Goal: Find specific page/section: Locate a particular part of the current website

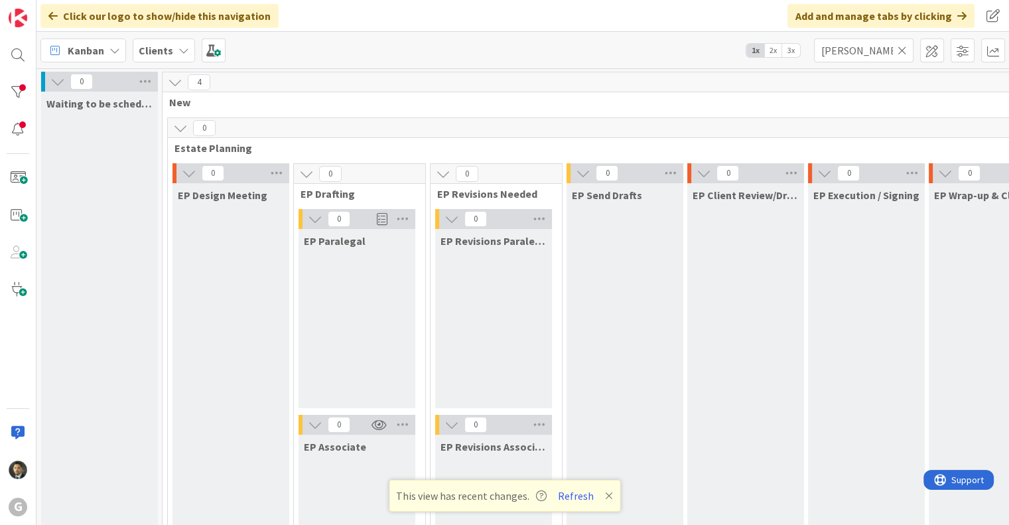
scroll to position [1592, 0]
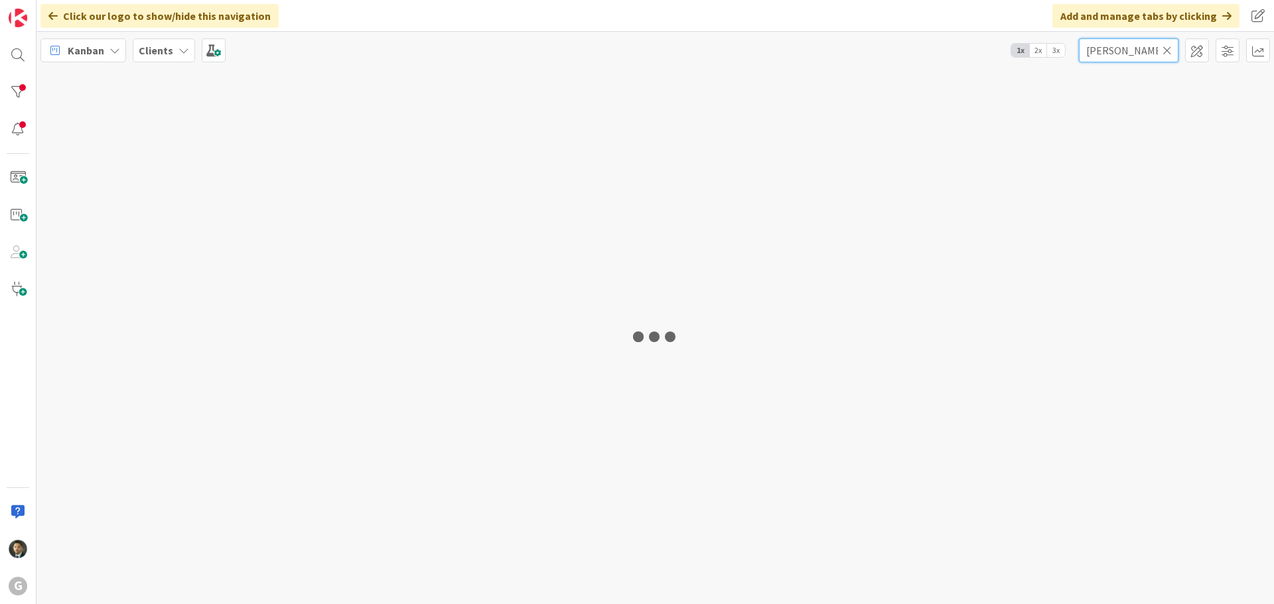
click at [1127, 51] on input "[PERSON_NAME]" at bounding box center [1129, 50] width 100 height 24
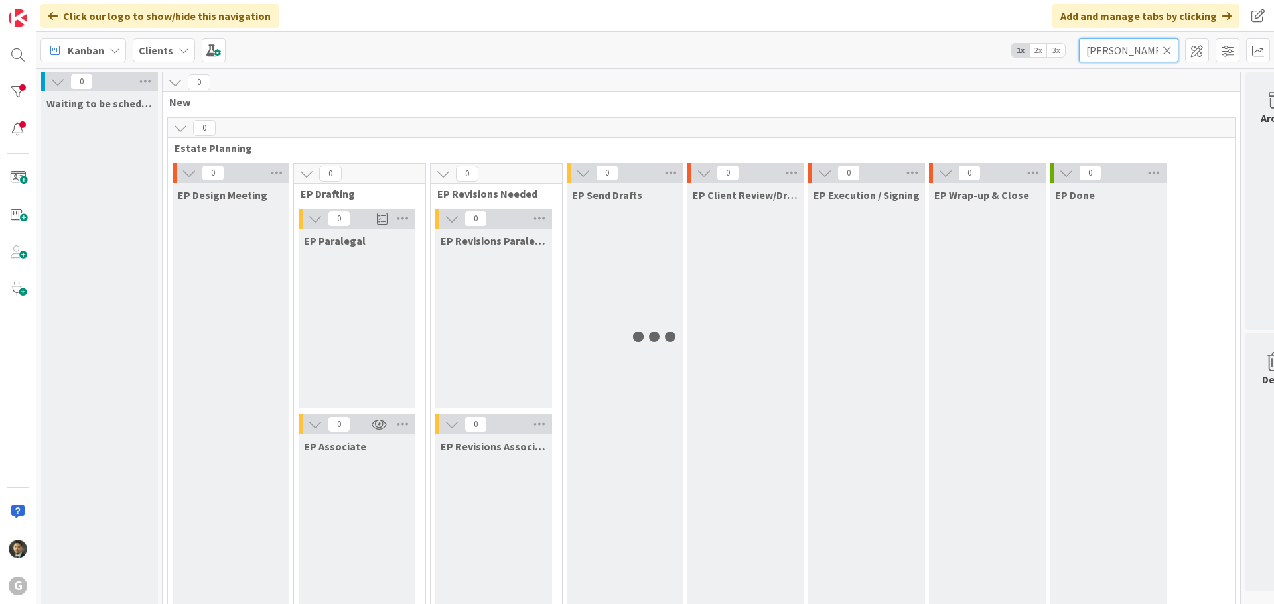
click at [1127, 51] on input "[PERSON_NAME]" at bounding box center [1129, 50] width 100 height 24
type input "[PERSON_NAME]"
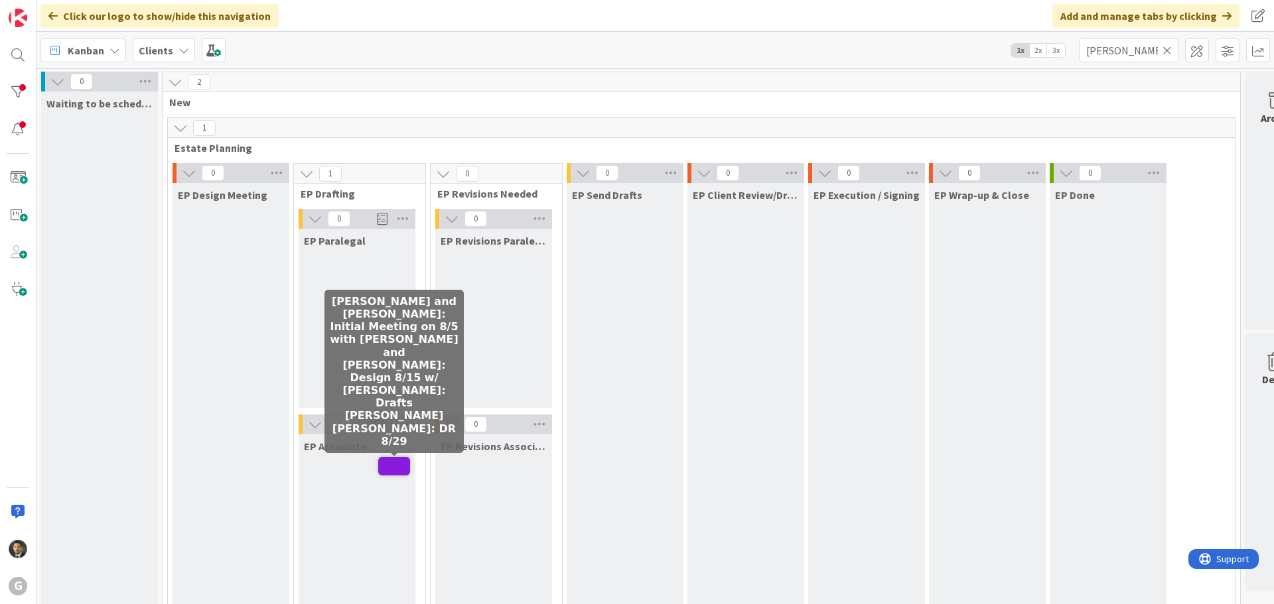
click at [389, 465] on span at bounding box center [394, 466] width 32 height 19
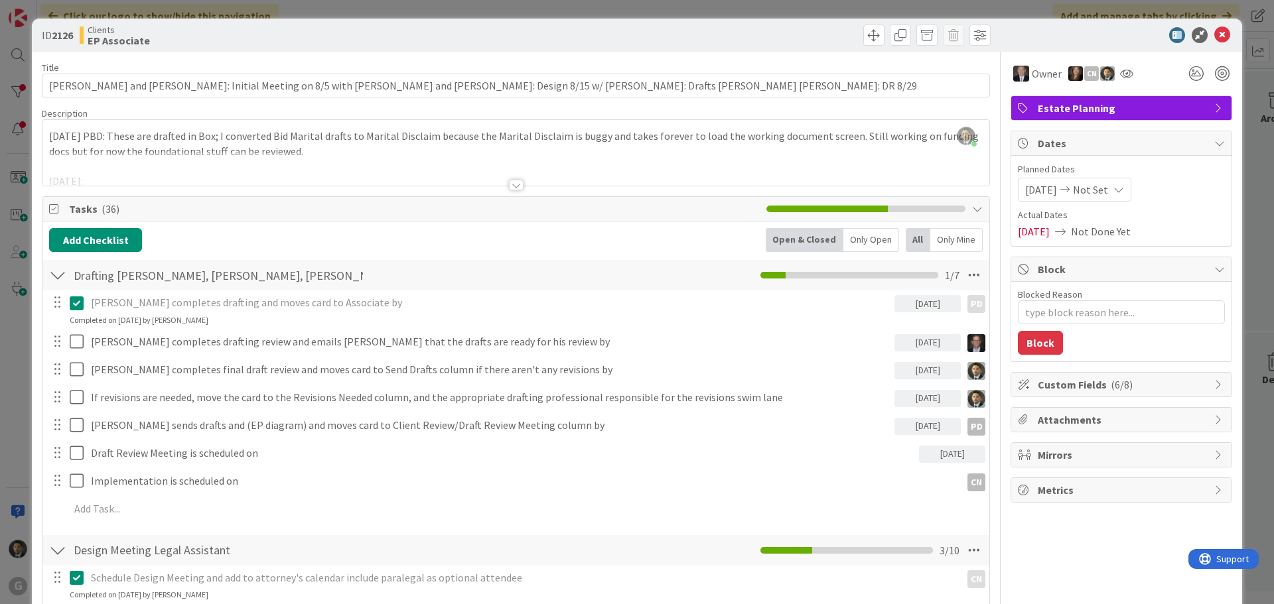
type textarea "x"
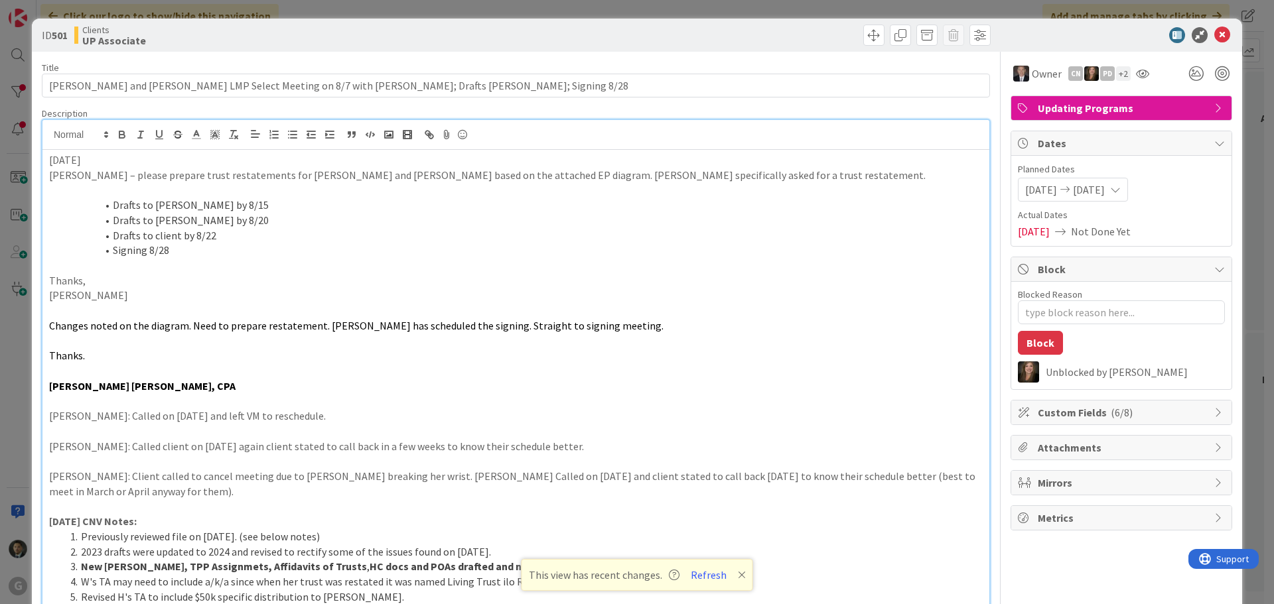
scroll to position [1725, 0]
type textarea "x"
